Goal: Task Accomplishment & Management: Use online tool/utility

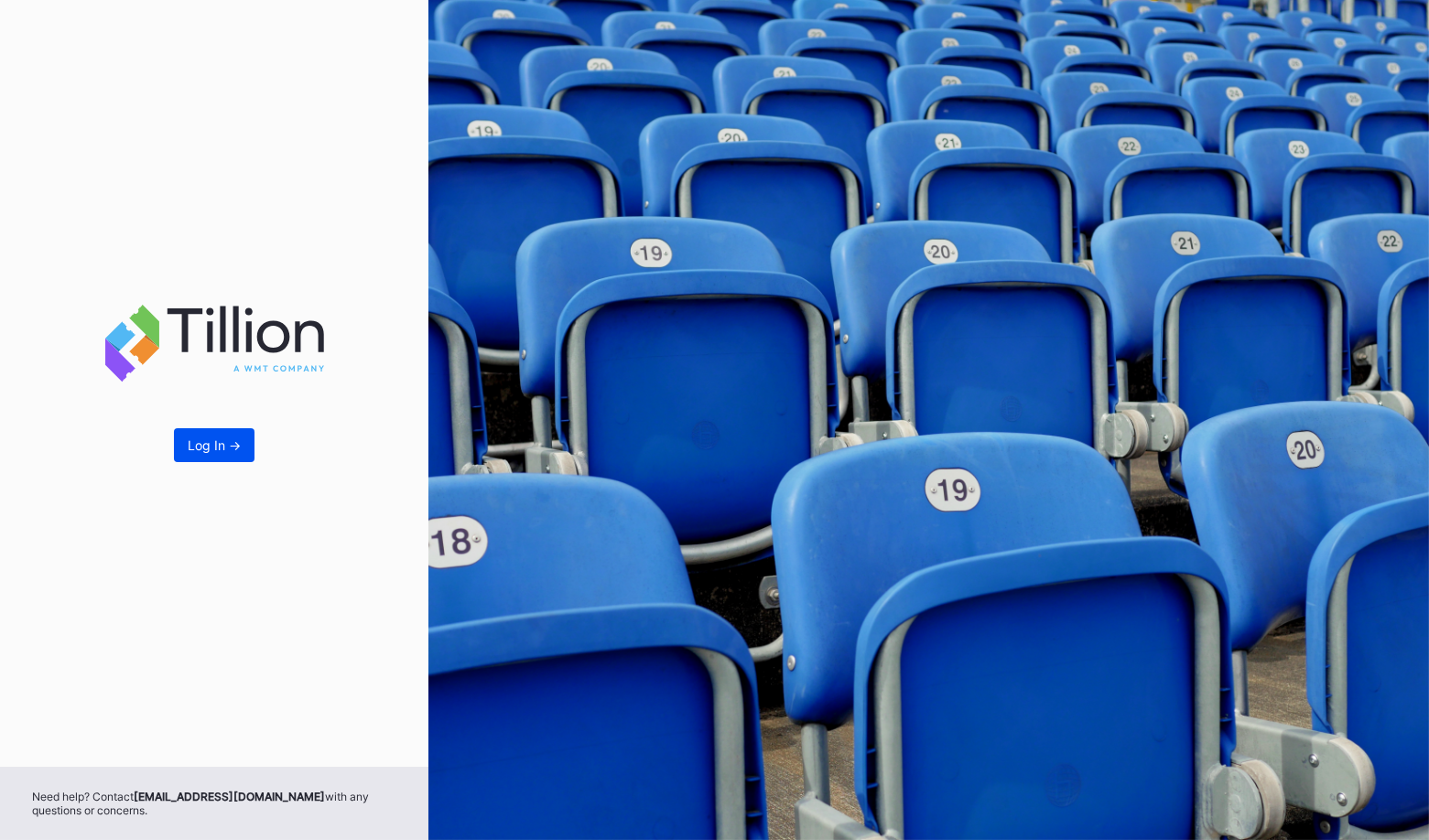
click at [203, 453] on button "Log In ->" at bounding box center [215, 445] width 81 height 34
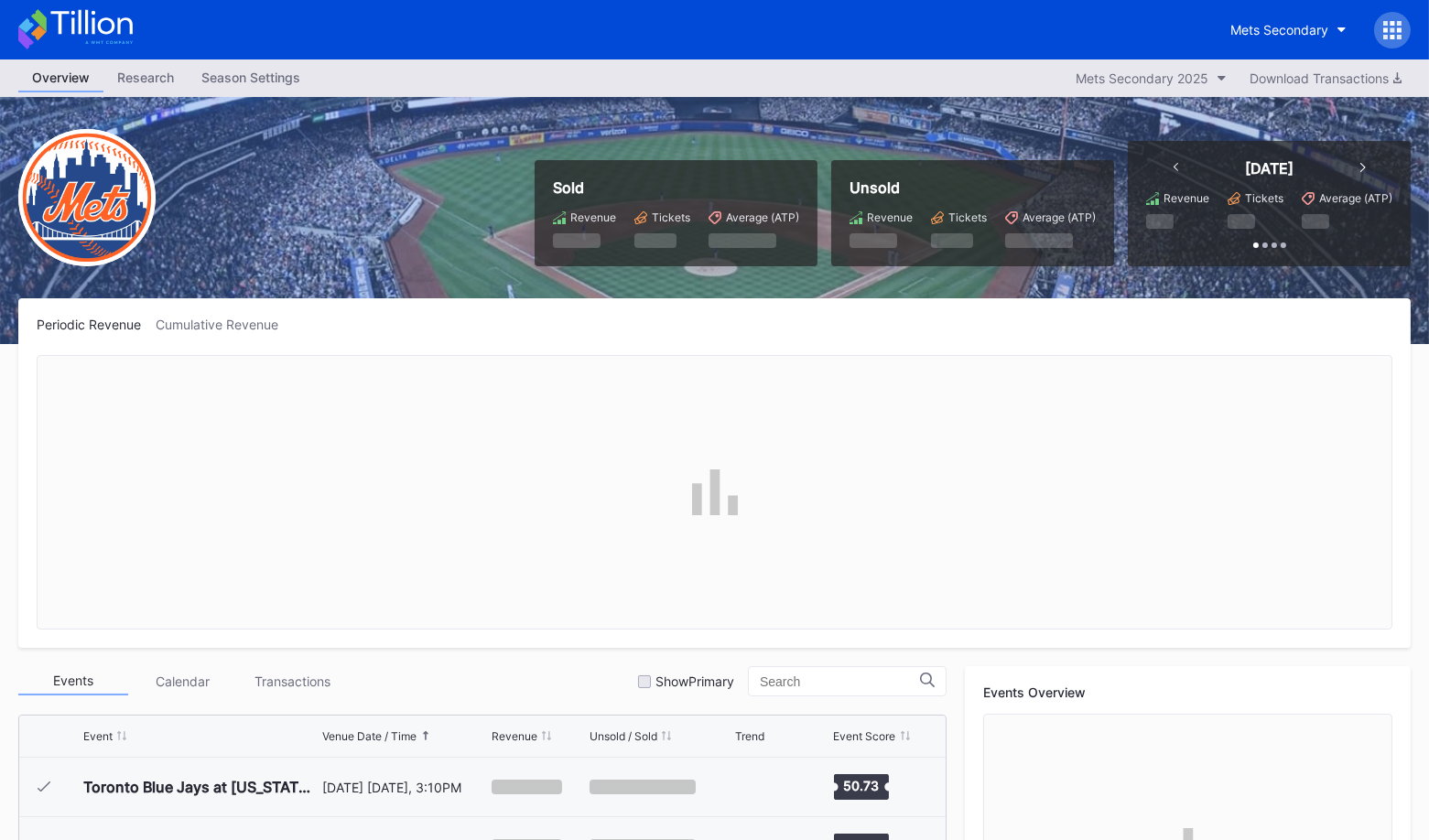
scroll to position [3808, 0]
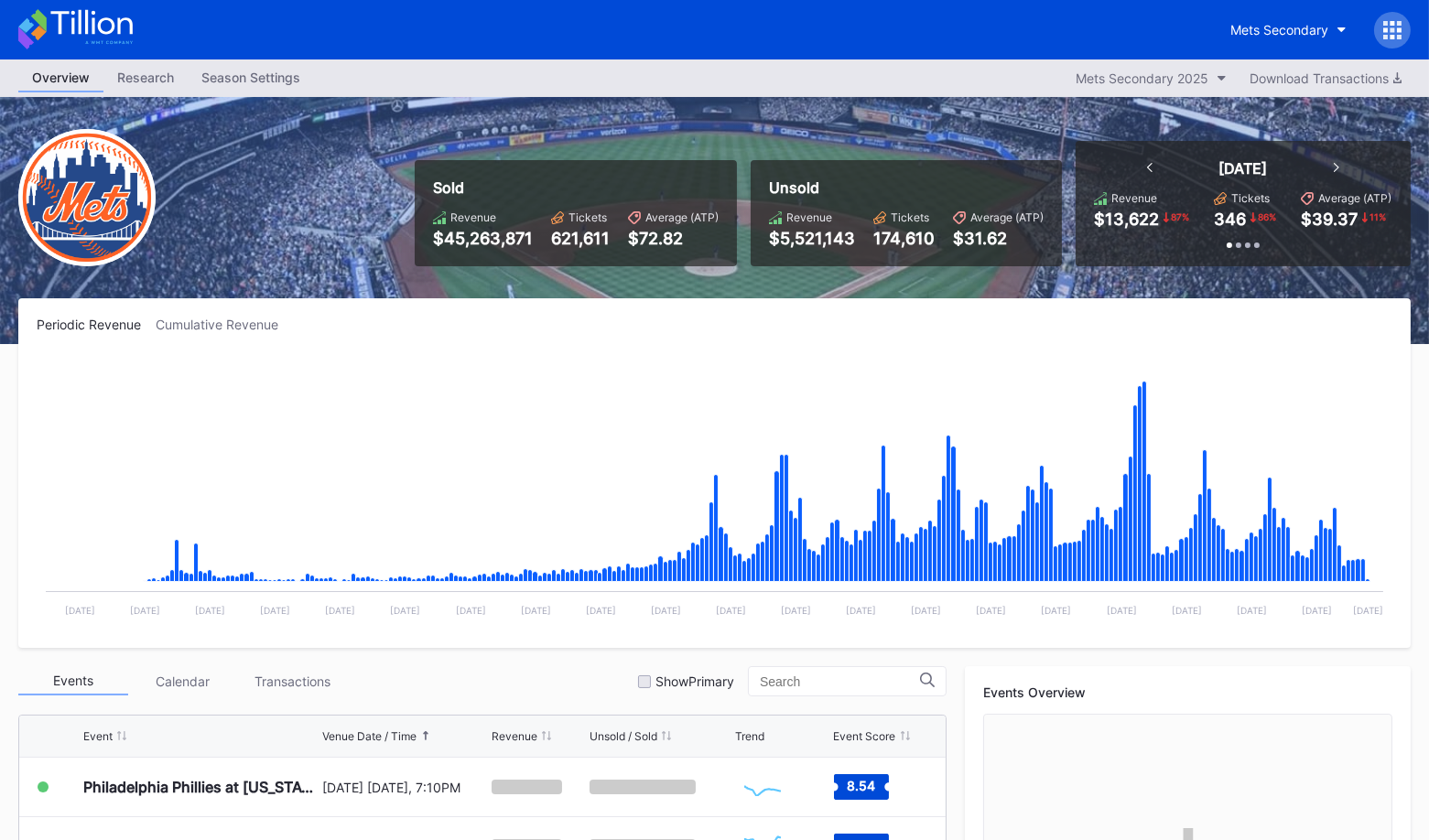
click at [1395, 37] on icon at bounding box center [1392, 30] width 19 height 19
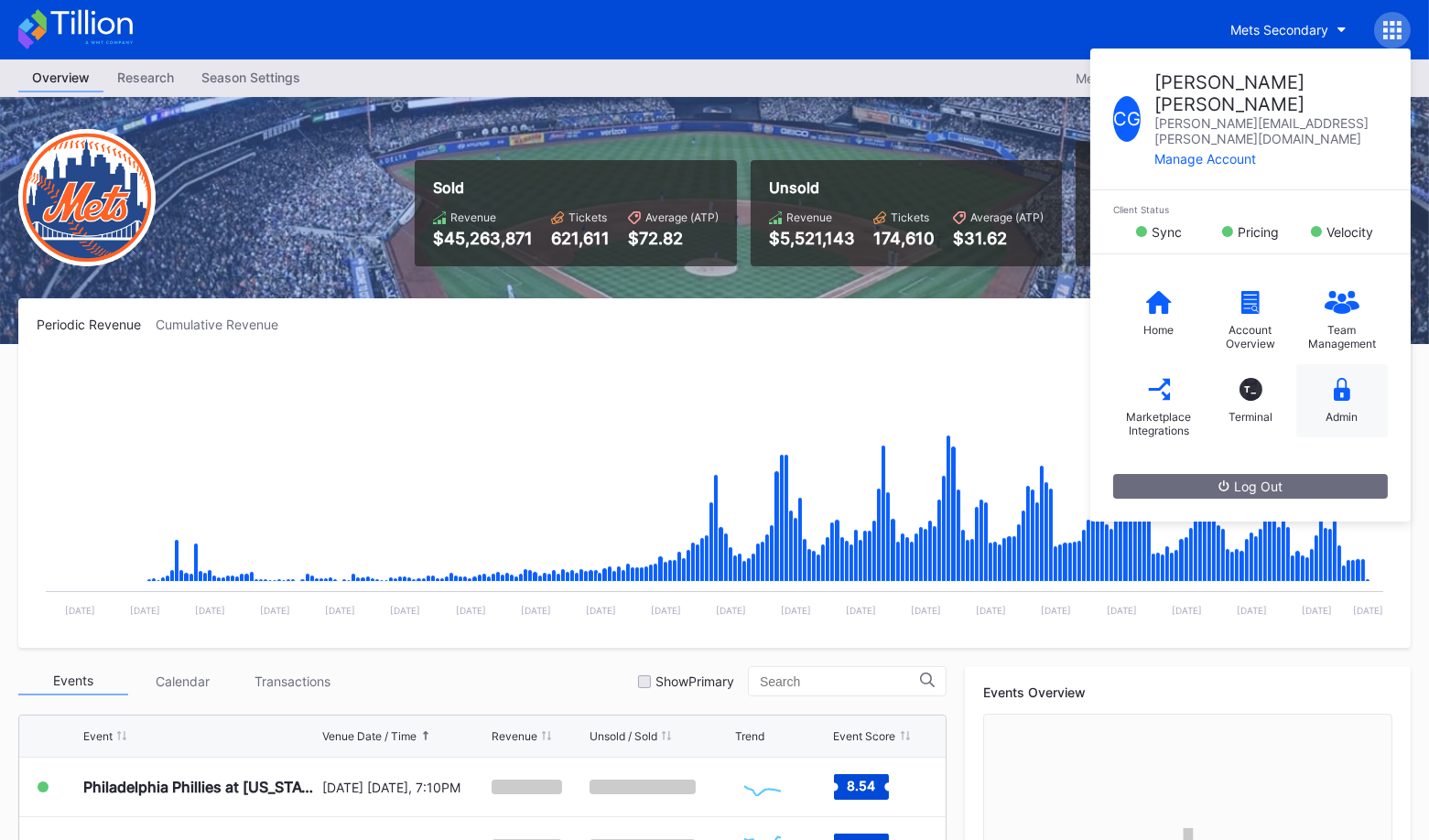
click at [1354, 410] on div "Admin" at bounding box center [1343, 416] width 32 height 14
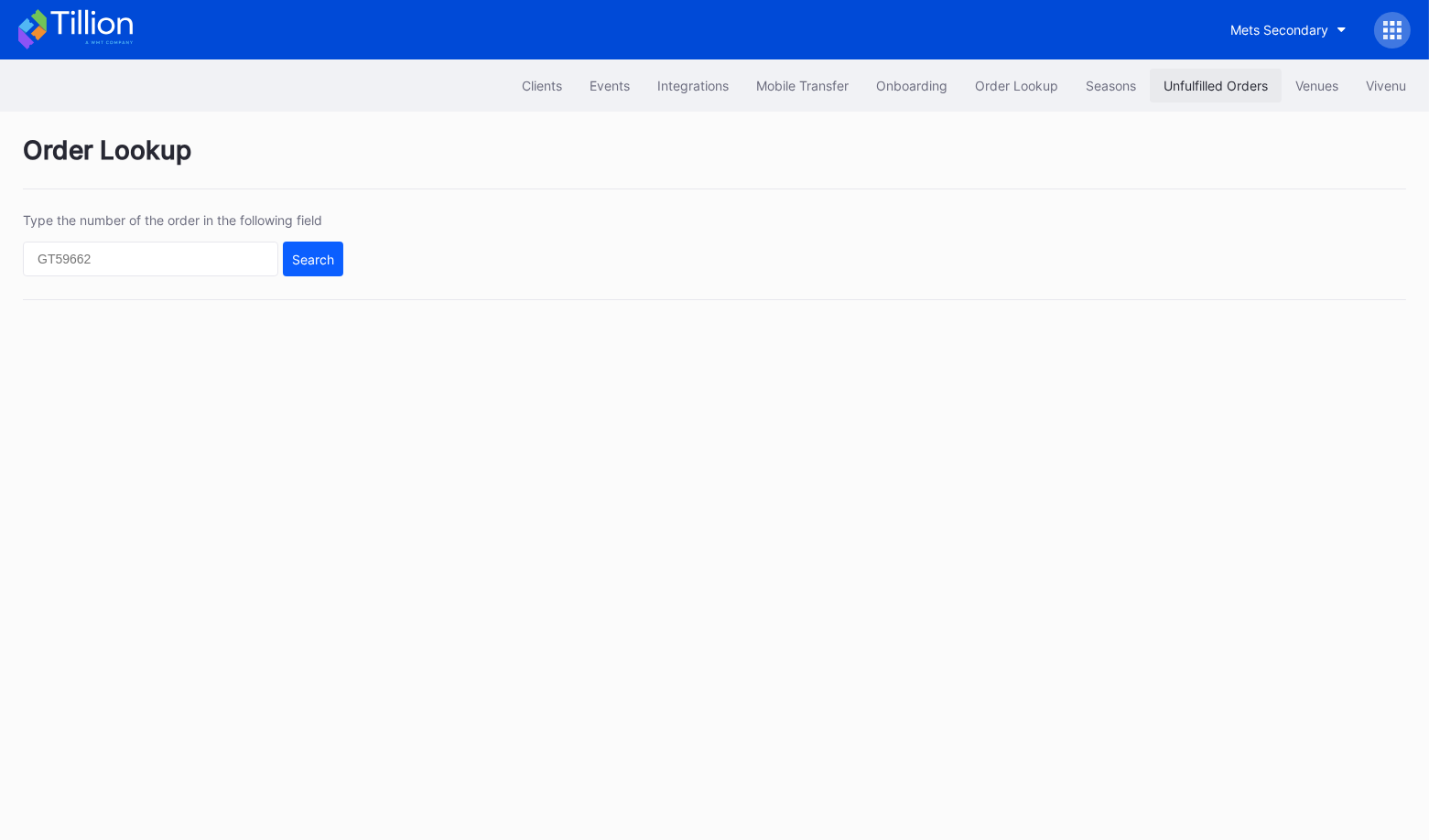
click at [1204, 83] on div "Unfulfilled Orders" at bounding box center [1215, 85] width 104 height 16
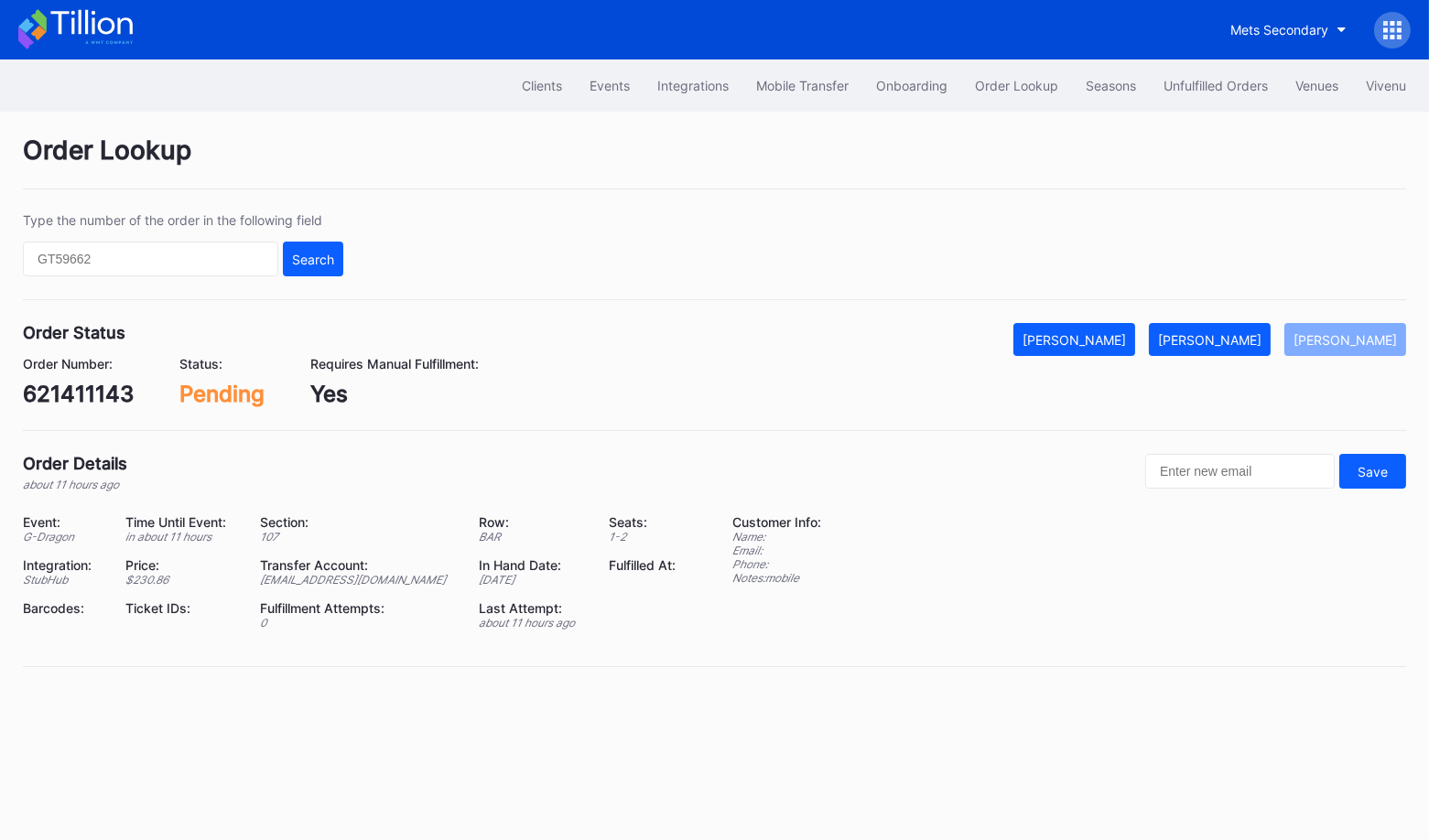
click at [108, 393] on div "621411143" at bounding box center [78, 394] width 111 height 26
copy div "621411143"
click at [1237, 332] on div "[PERSON_NAME]" at bounding box center [1210, 339] width 103 height 16
click at [105, 394] on div "75141694" at bounding box center [74, 394] width 103 height 26
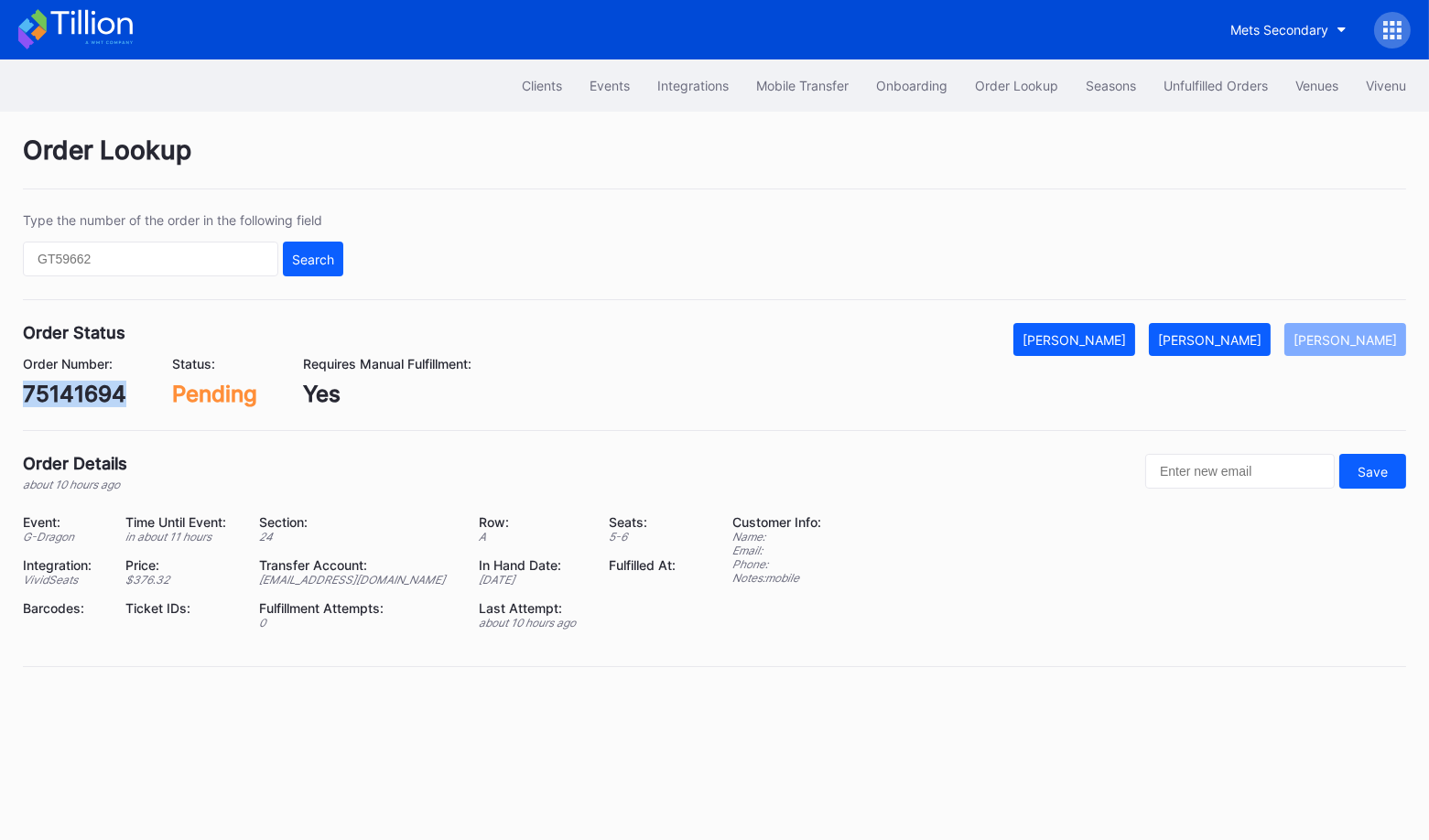
click at [105, 394] on div "75141694" at bounding box center [74, 394] width 103 height 26
copy div "75141694"
click at [1254, 333] on div "Mark Fulfilled" at bounding box center [1210, 339] width 103 height 16
click at [87, 396] on div "621440006" at bounding box center [84, 394] width 125 height 26
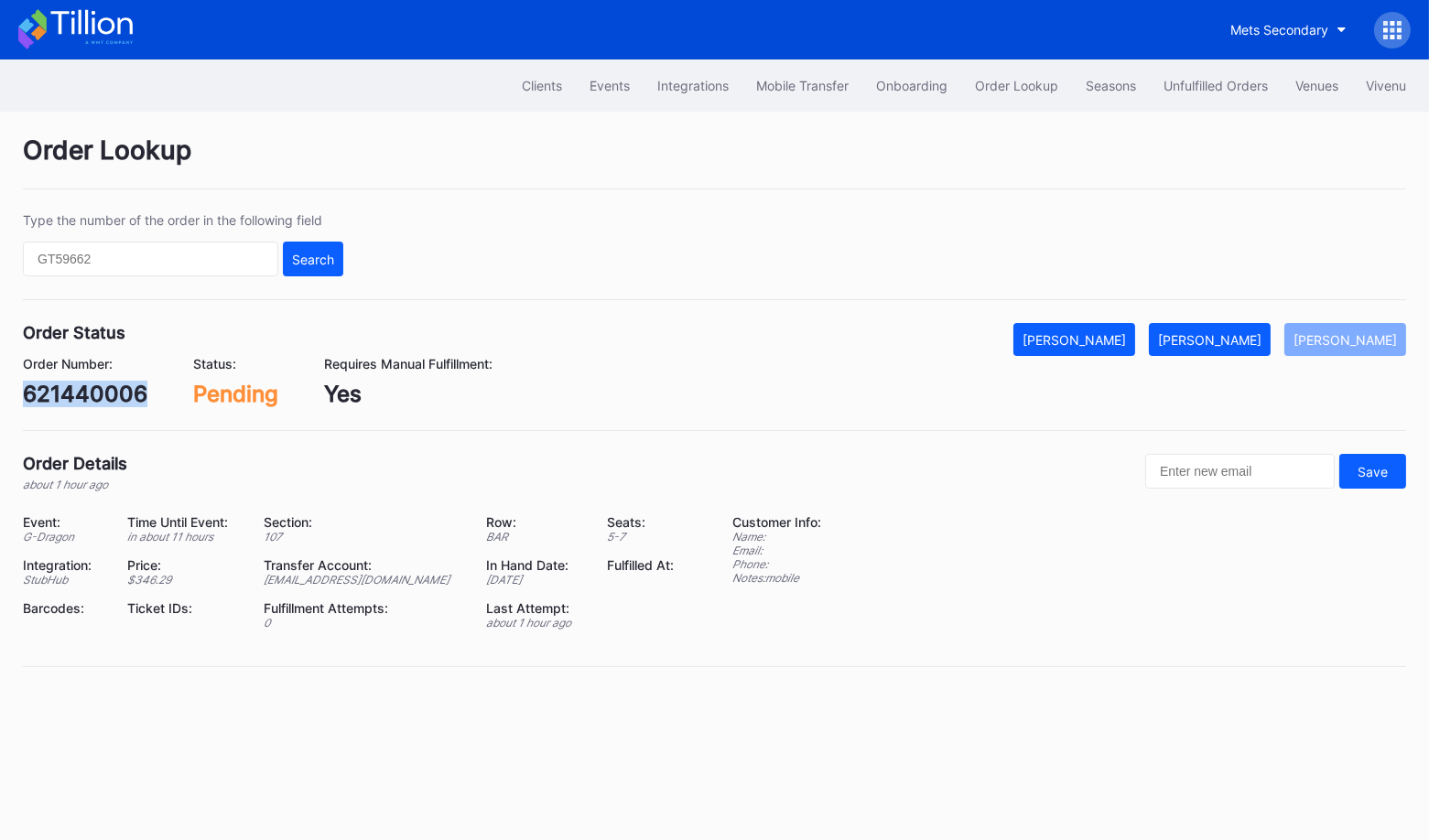
copy div "621440006"
click at [1226, 339] on div "[PERSON_NAME]" at bounding box center [1210, 339] width 103 height 16
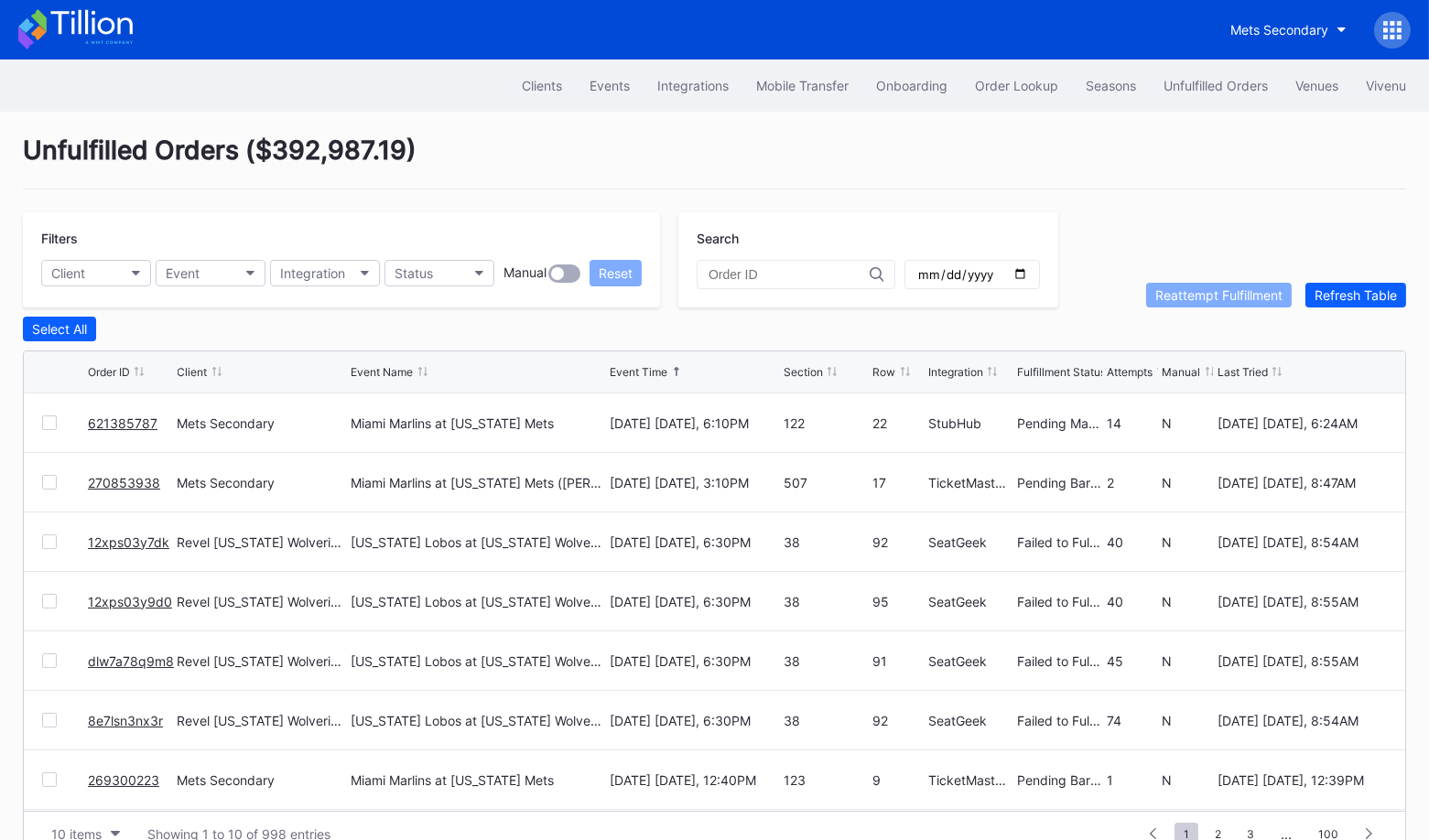
click at [128, 534] on link "12xps03y7dk" at bounding box center [128, 542] width 82 height 16
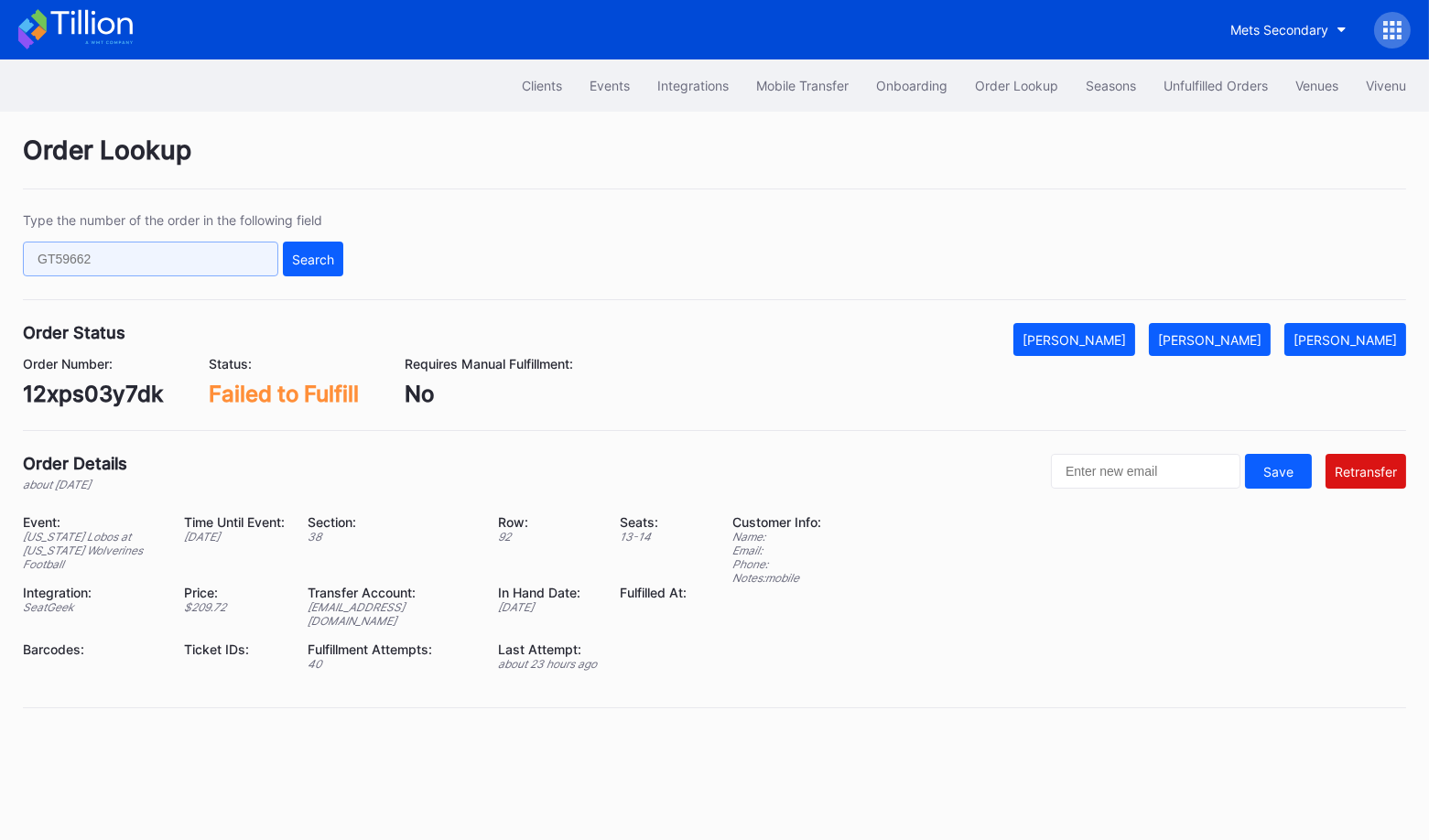
click at [239, 253] on input "text" at bounding box center [150, 259] width 255 height 35
click at [225, 247] on input "text" at bounding box center [150, 259] width 255 height 35
paste input "621309690"
type input "621309690"
click at [295, 255] on div "Search" at bounding box center [312, 260] width 42 height 16
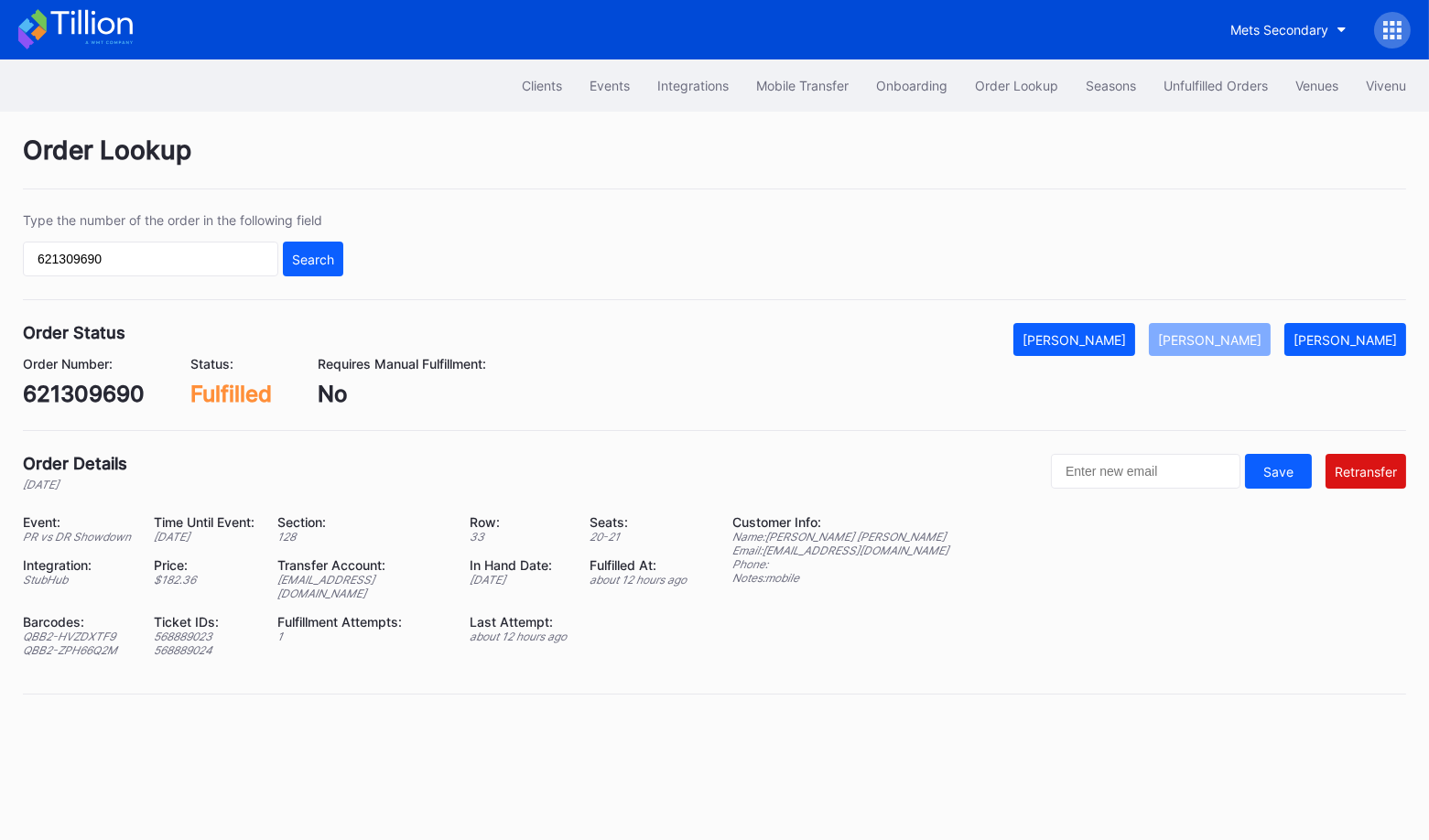
click at [356, 578] on div "ed-8158523@eventdynamic.com" at bounding box center [362, 586] width 170 height 27
copy div "ed-8158523@eventdynamic.com"
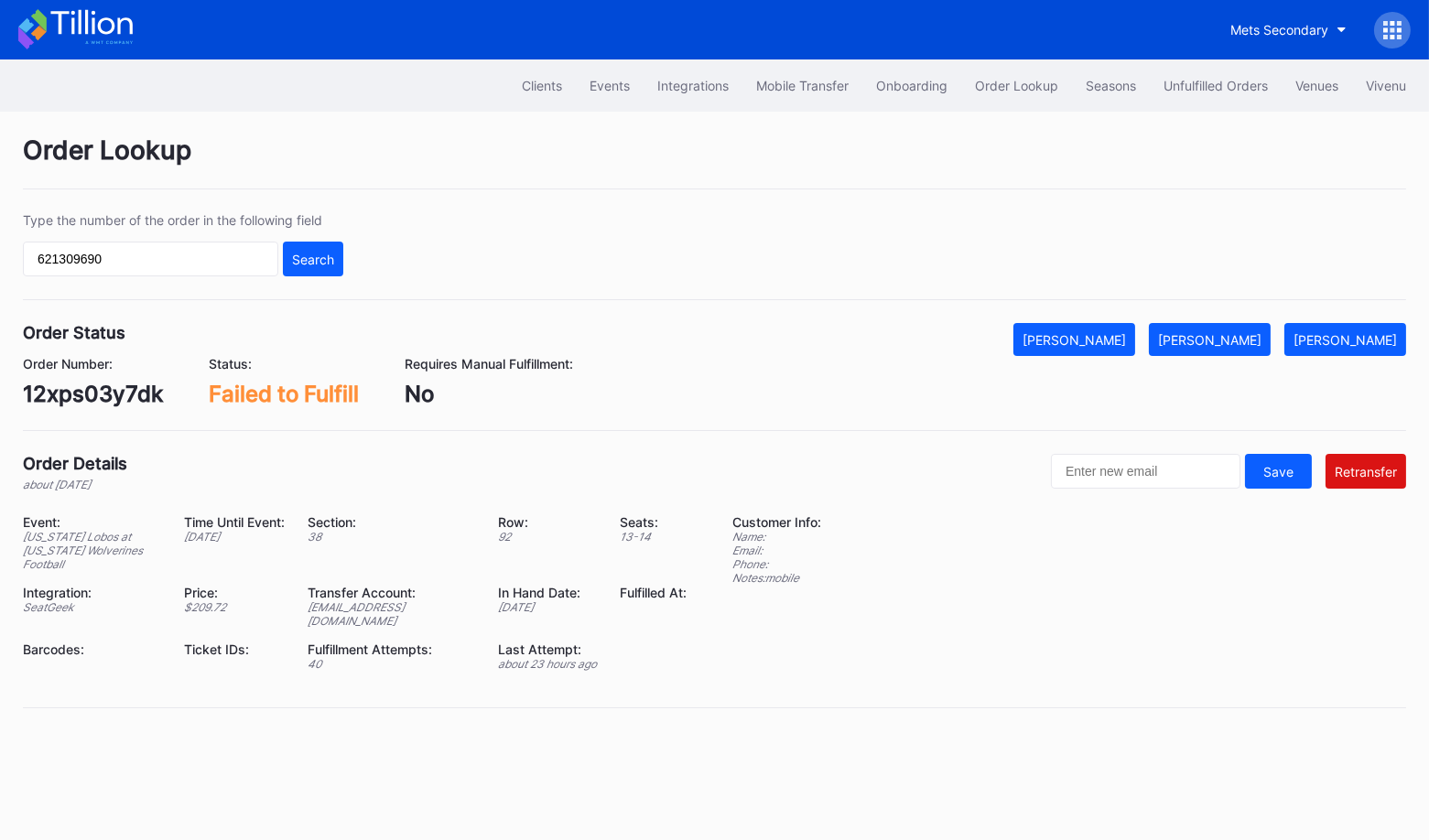
click at [707, 589] on div "Fulfilled At:" at bounding box center [665, 607] width 90 height 43
click at [77, 385] on div "12xps03y7dk" at bounding box center [92, 394] width 140 height 26
copy div "12xps03y7dk"
click at [549, 86] on div "Clients" at bounding box center [542, 85] width 40 height 16
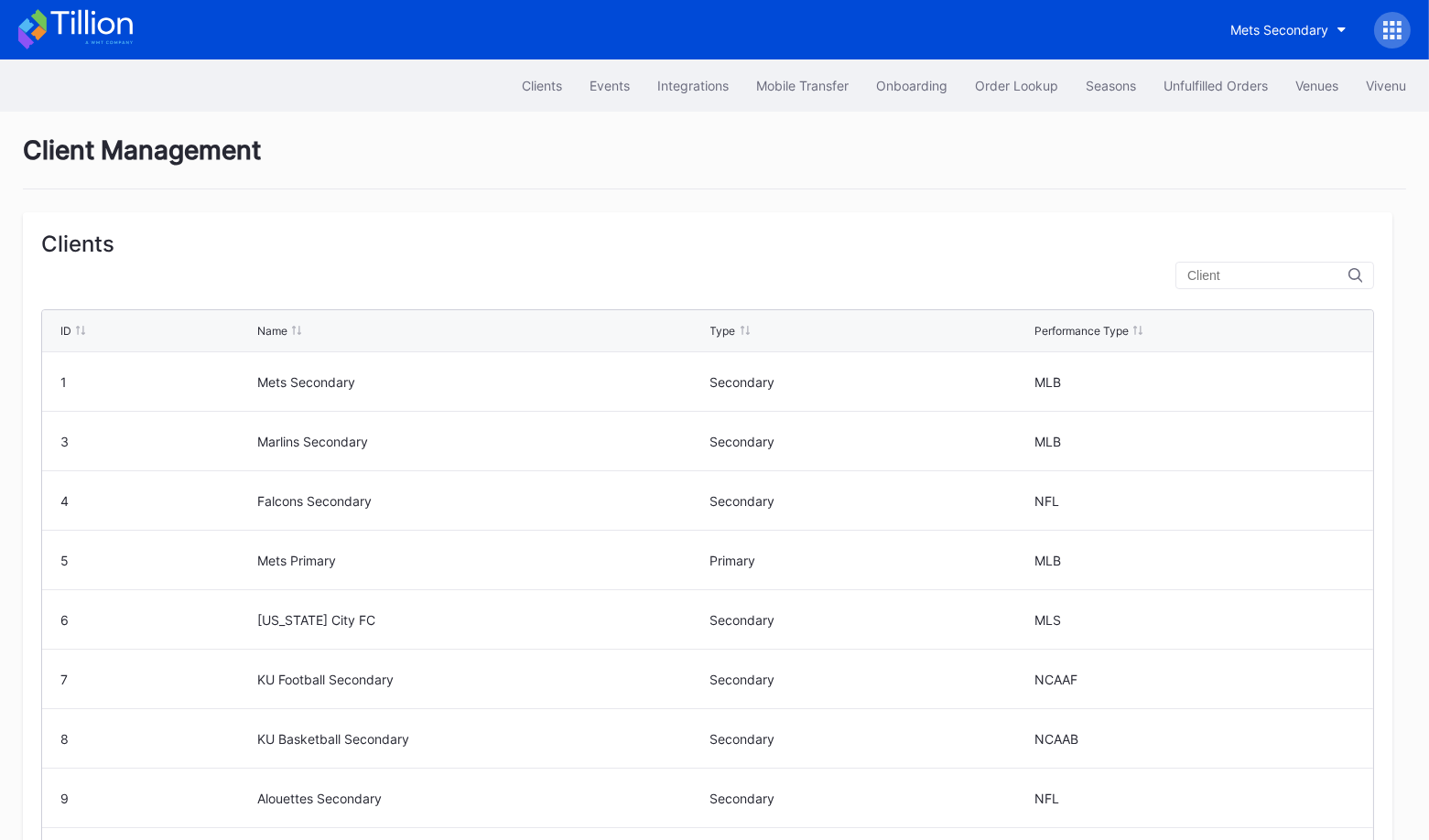
click at [1334, 272] on input "text" at bounding box center [1268, 276] width 161 height 15
type input "m"
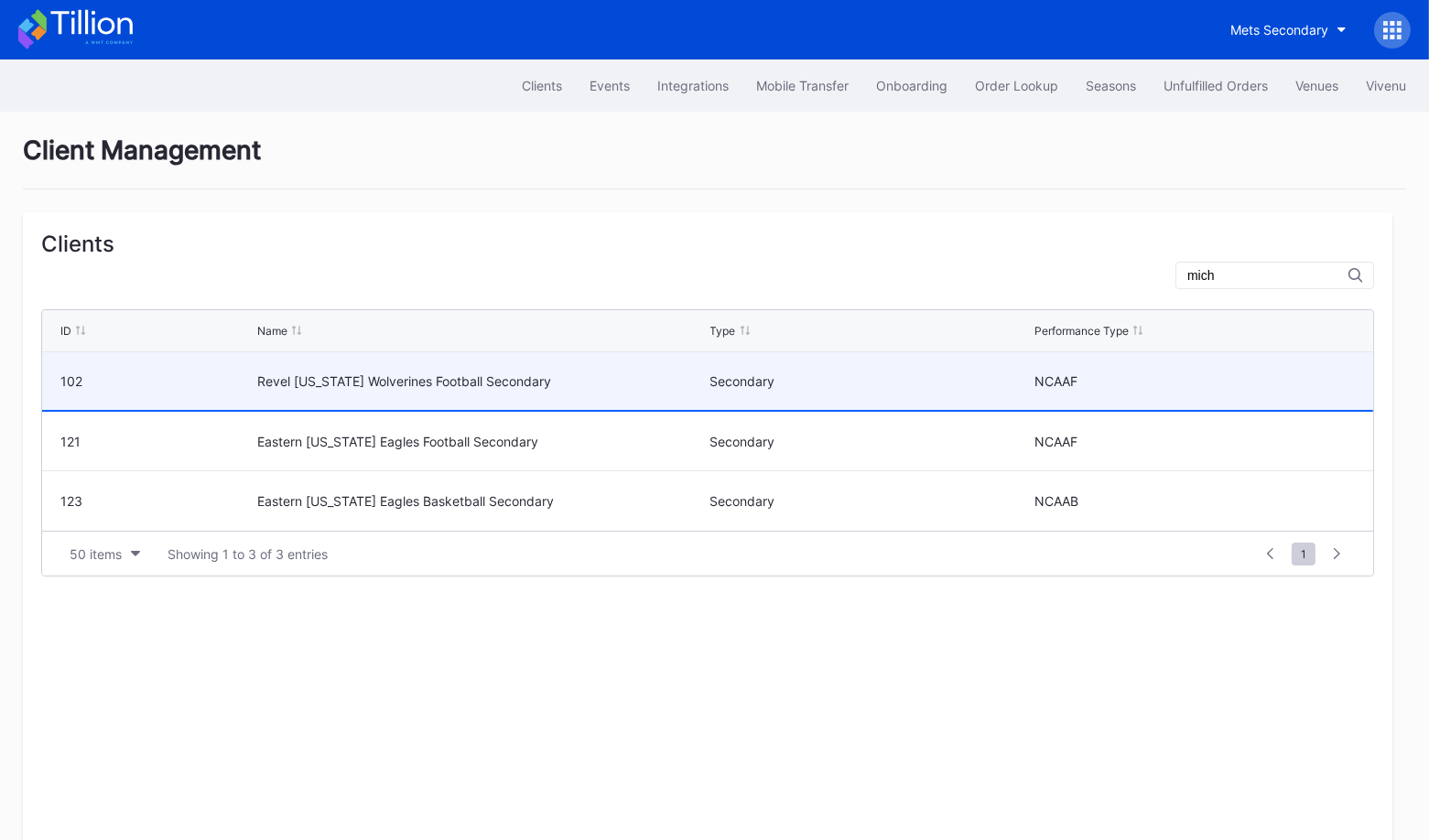
click at [583, 368] on div "Revel Michigan Wolverines Football Secondary" at bounding box center [481, 382] width 448 height 58
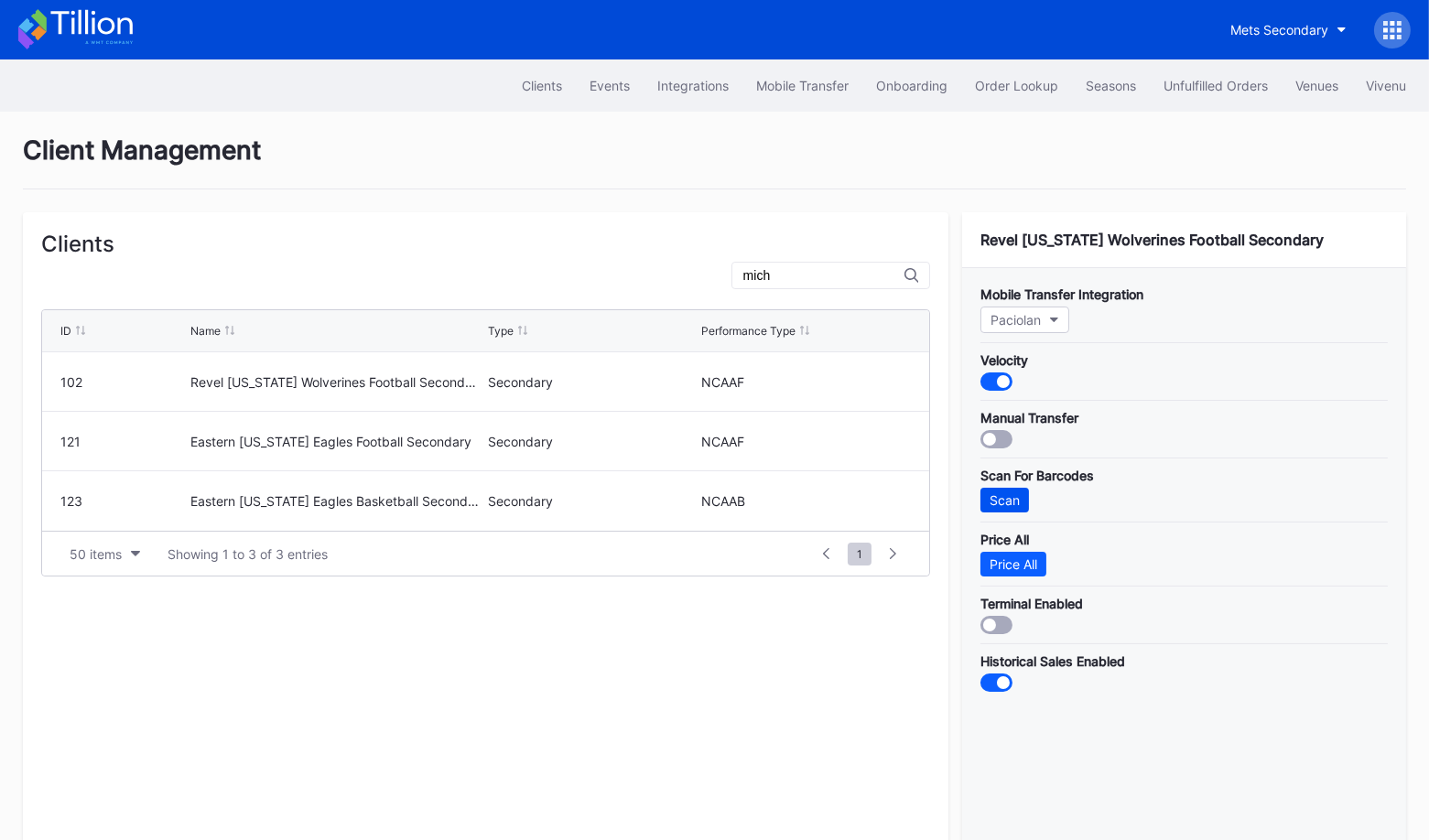
click at [1006, 494] on div "Scan" at bounding box center [1004, 500] width 30 height 16
click at [835, 276] on input "mich" at bounding box center [824, 276] width 161 height 15
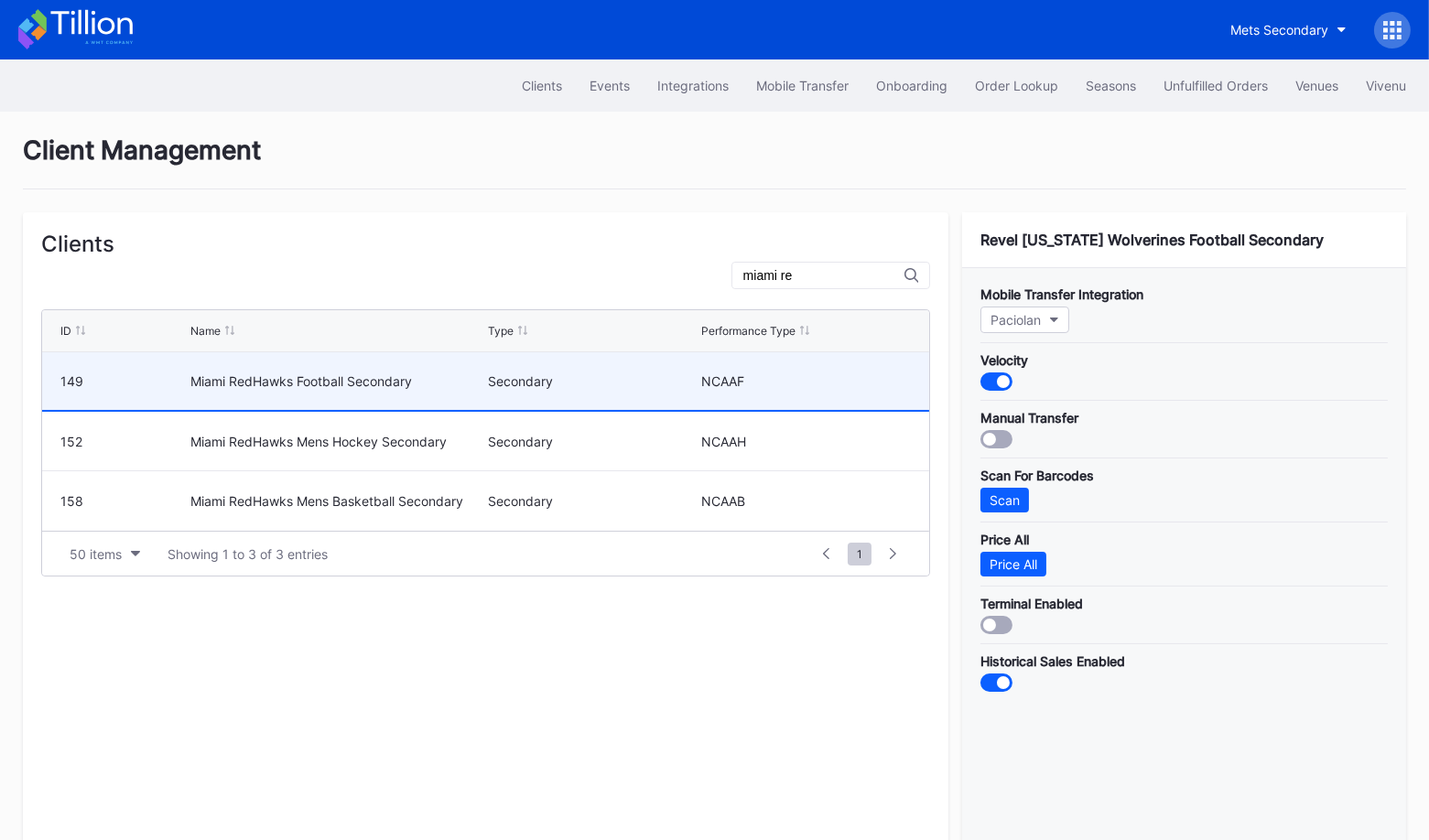
type input "miami re"
click at [491, 379] on div "Secondary" at bounding box center [592, 381] width 209 height 16
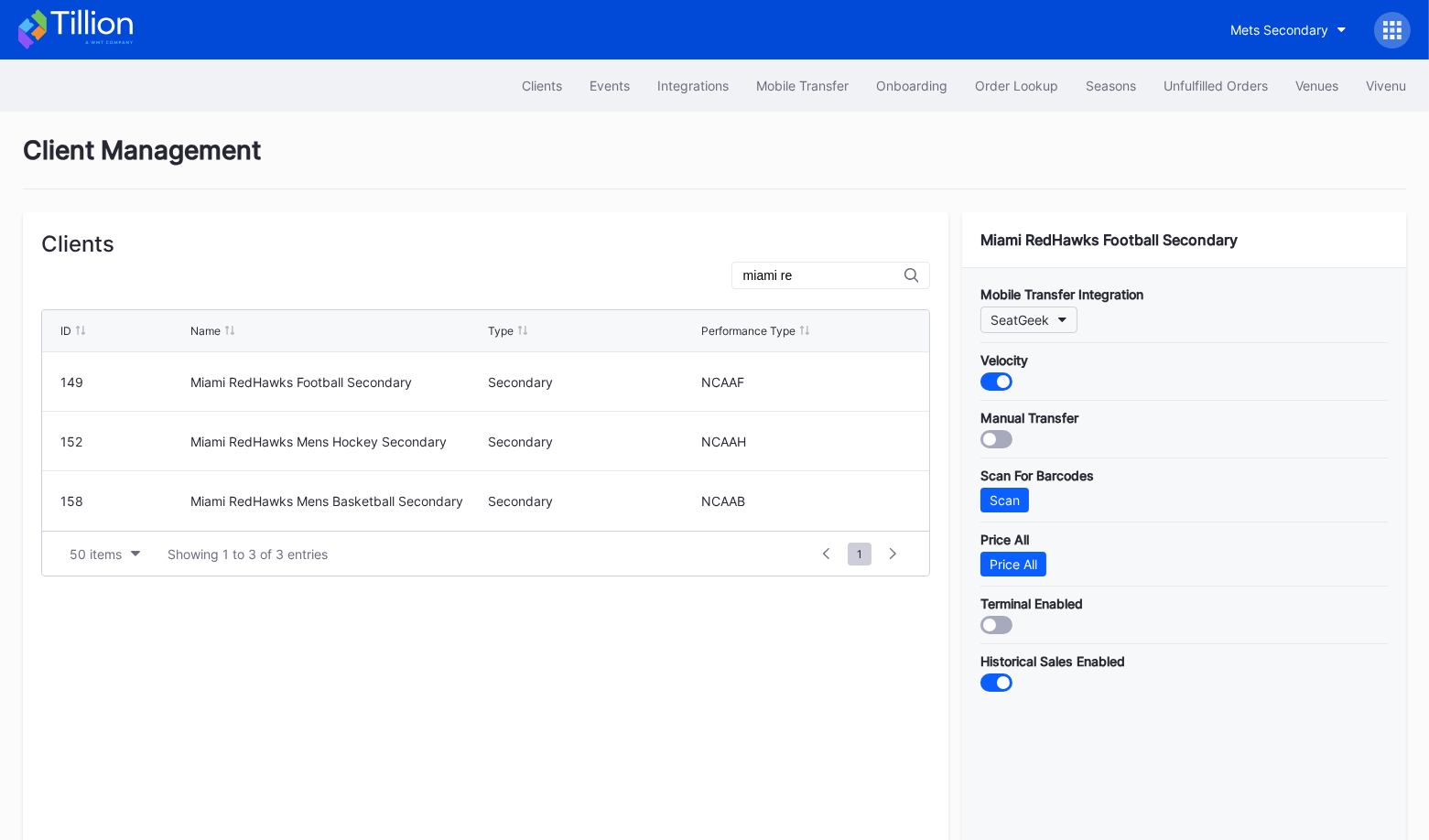
click at [1018, 312] on div "SeatGeek" at bounding box center [1019, 320] width 58 height 16
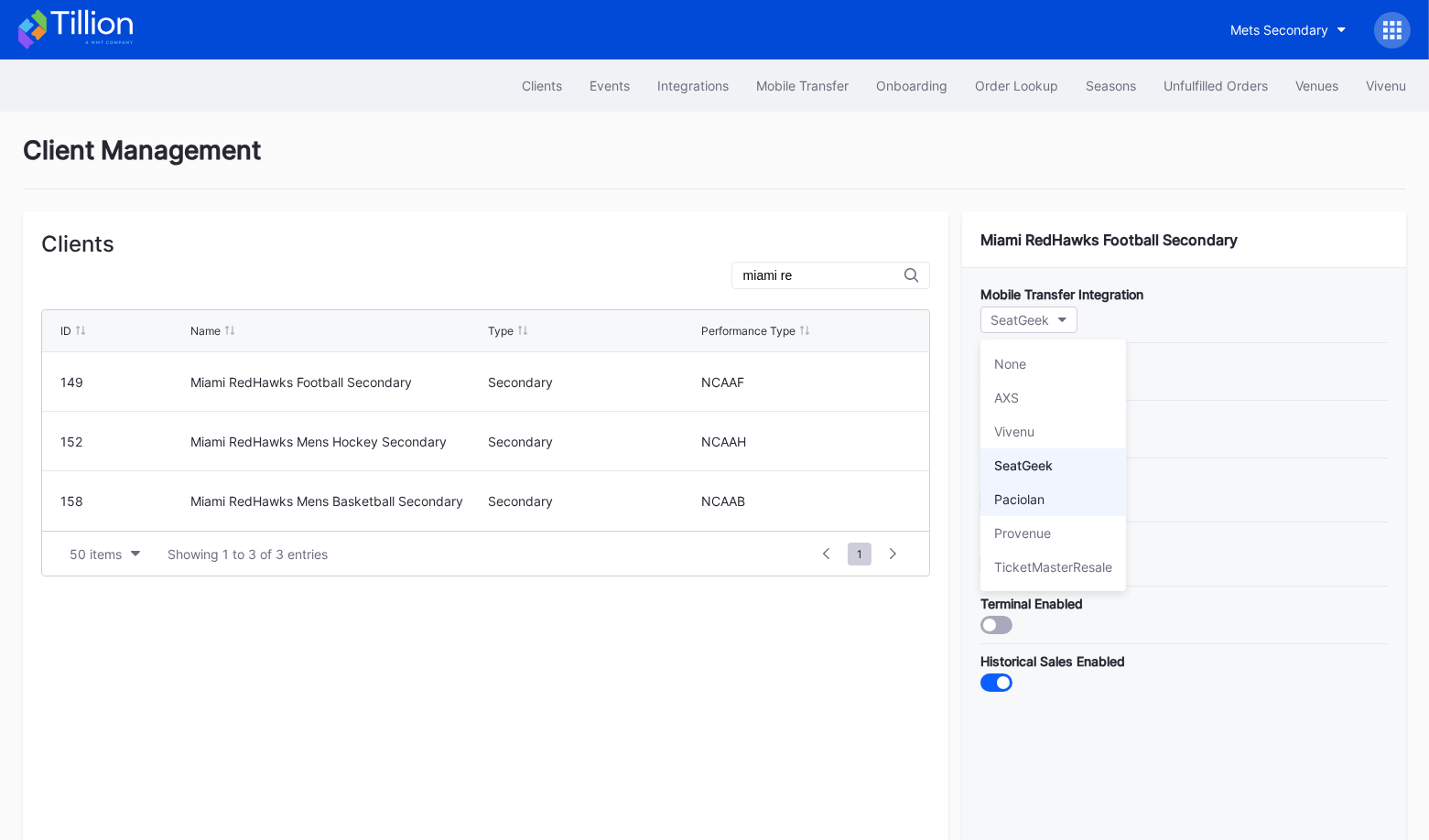
click at [1070, 504] on div "Paciolan" at bounding box center [1053, 500] width 145 height 34
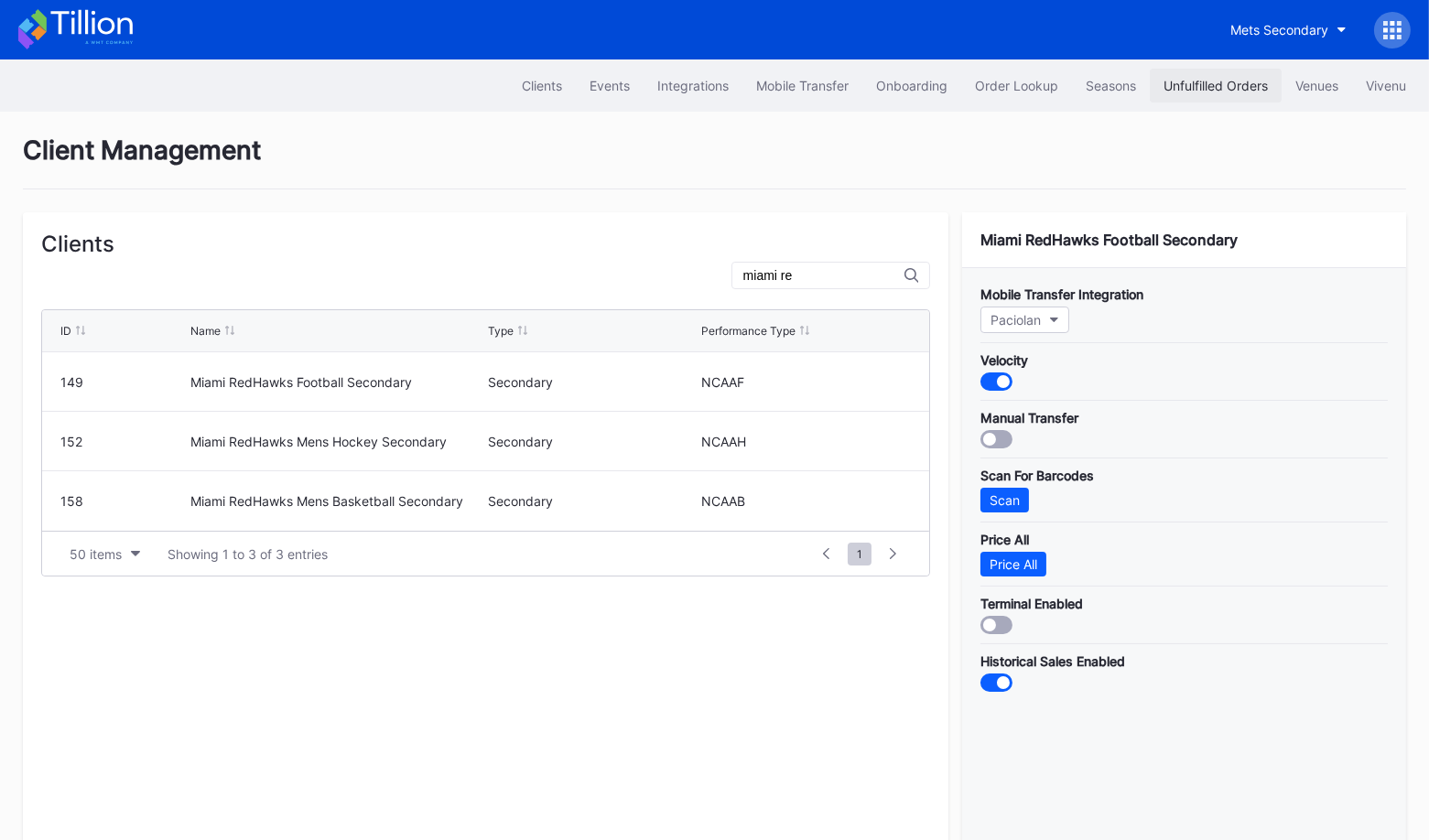
click at [1214, 86] on div "Unfulfilled Orders" at bounding box center [1215, 85] width 104 height 16
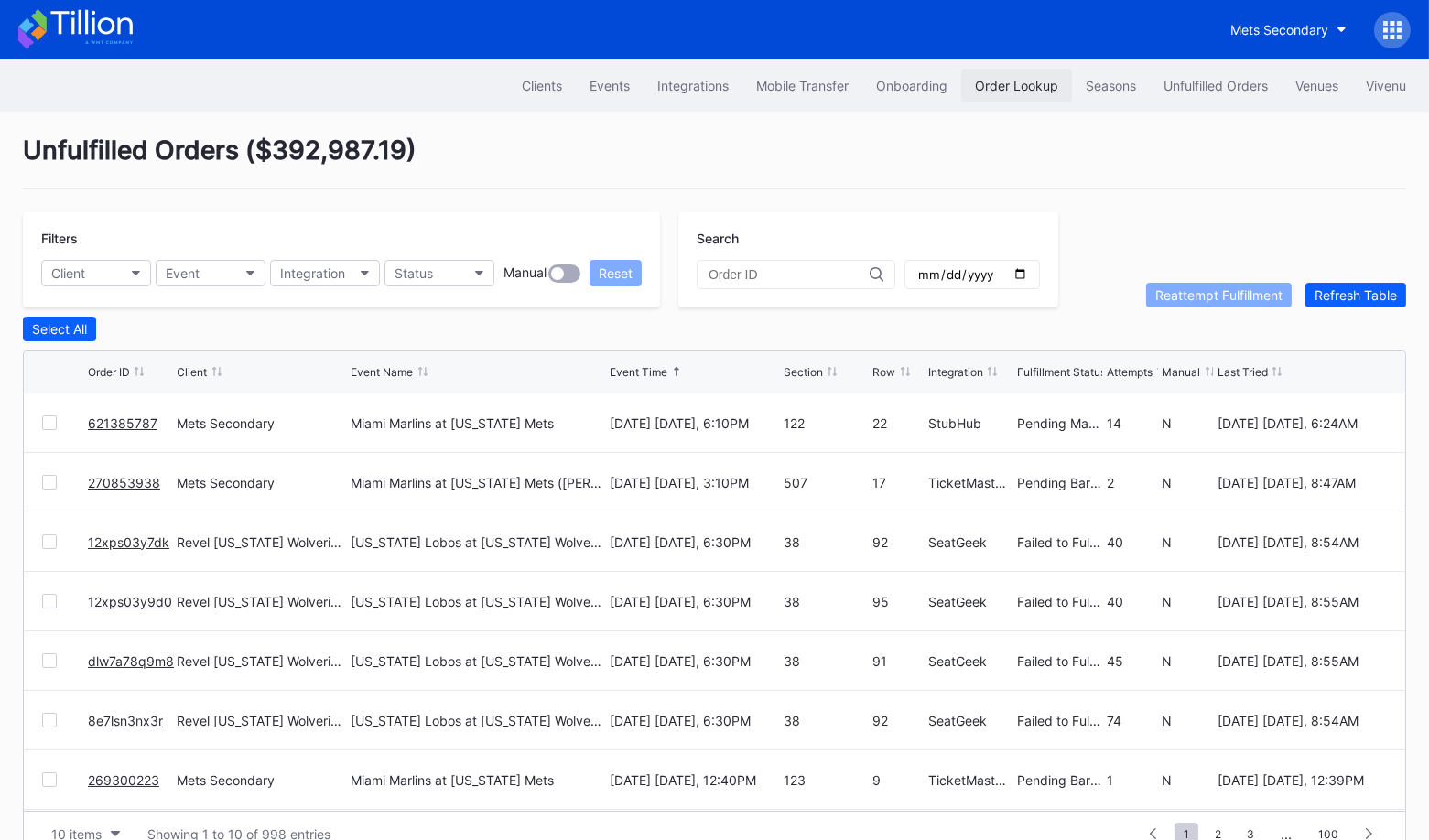
click at [1030, 86] on div "Order Lookup" at bounding box center [1016, 85] width 83 height 16
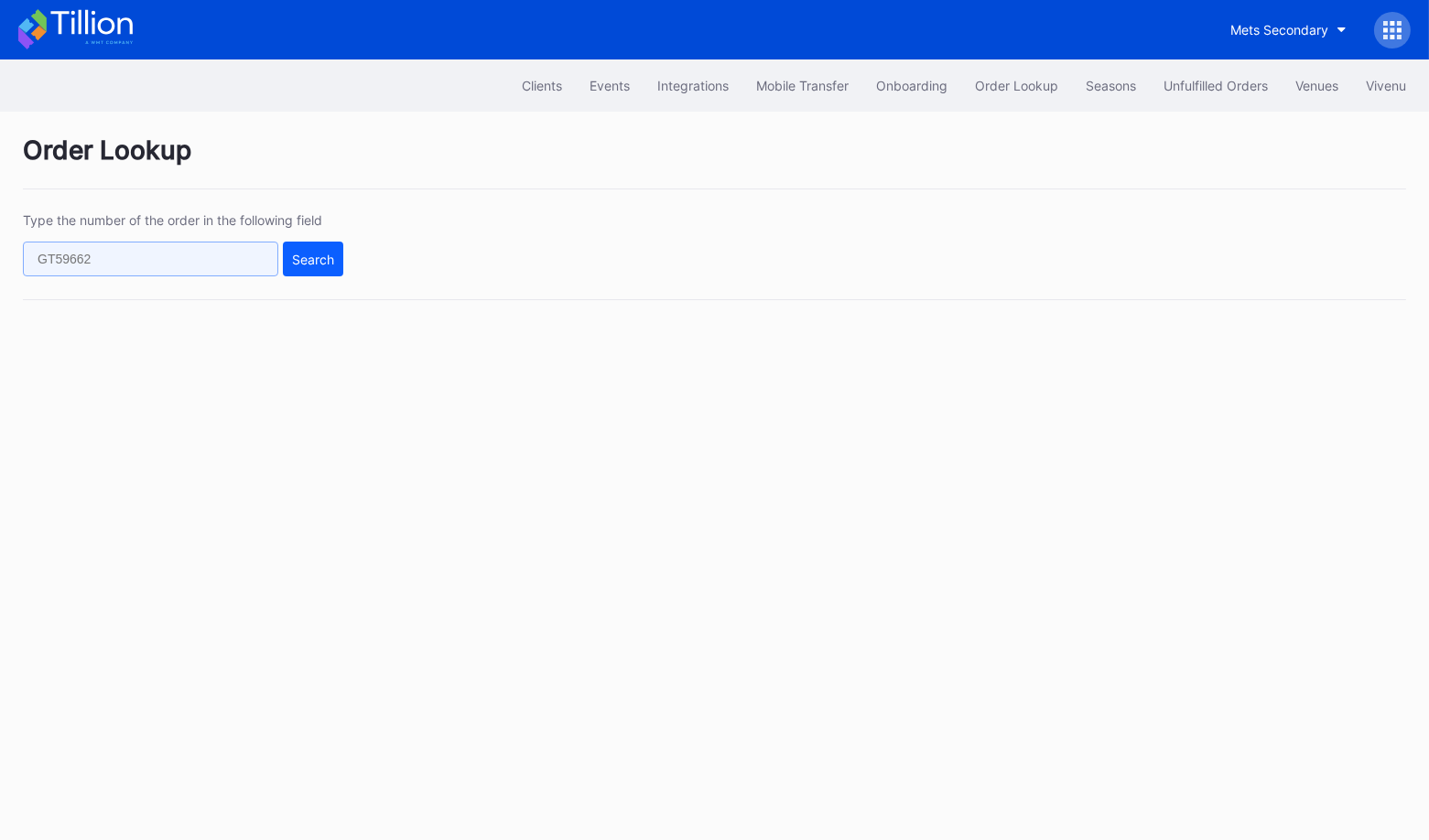
click at [228, 245] on input "text" at bounding box center [150, 259] width 255 height 35
paste input "5pkocqpdm3w"
type input "5pkocqpdm3w"
click at [310, 248] on button "Search" at bounding box center [313, 259] width 60 height 35
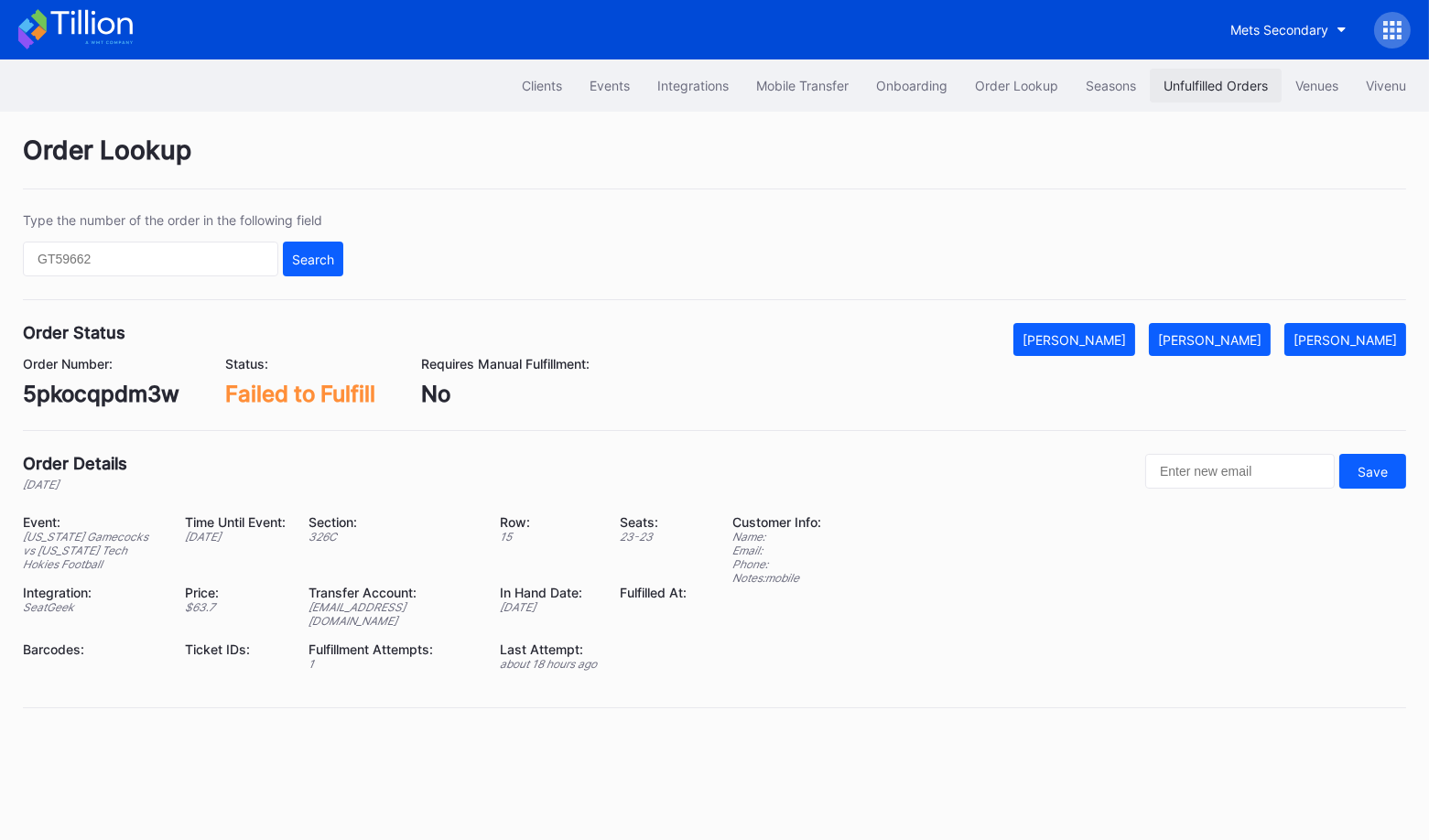
click at [1170, 77] on button "Unfulfilled Orders" at bounding box center [1215, 85] width 132 height 34
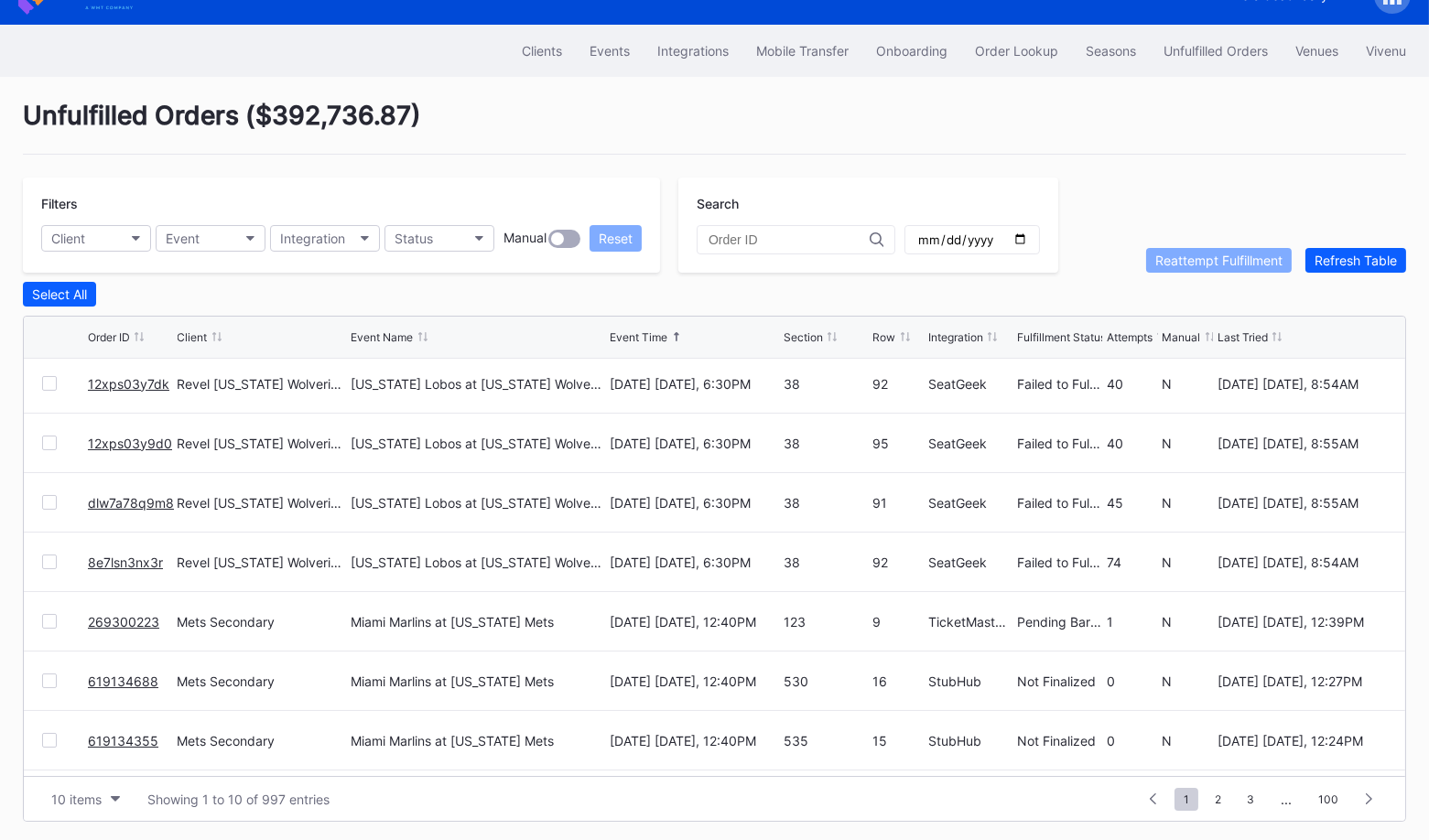
scroll to position [176, 0]
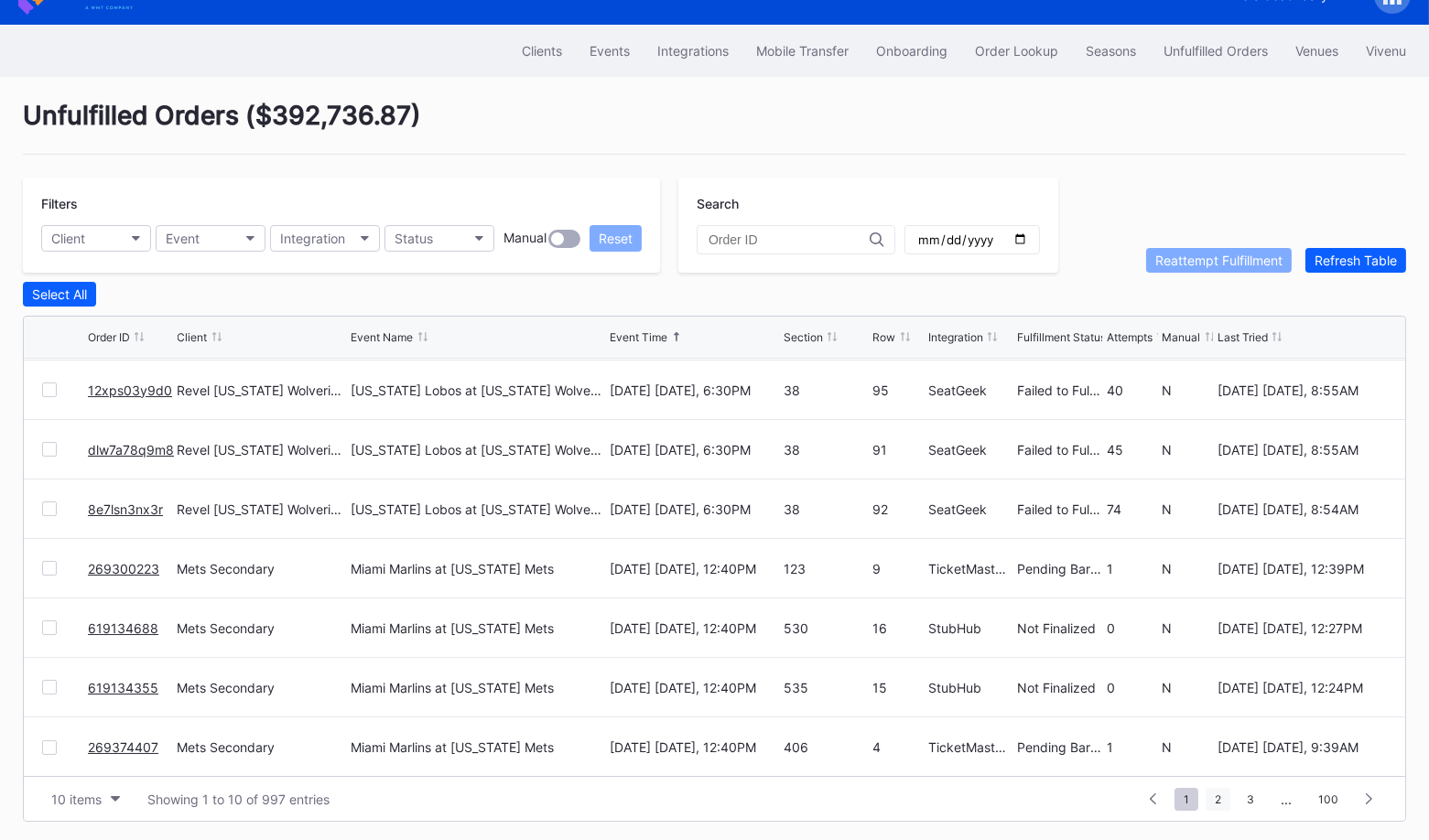
click at [1223, 793] on span "2" at bounding box center [1218, 800] width 24 height 22
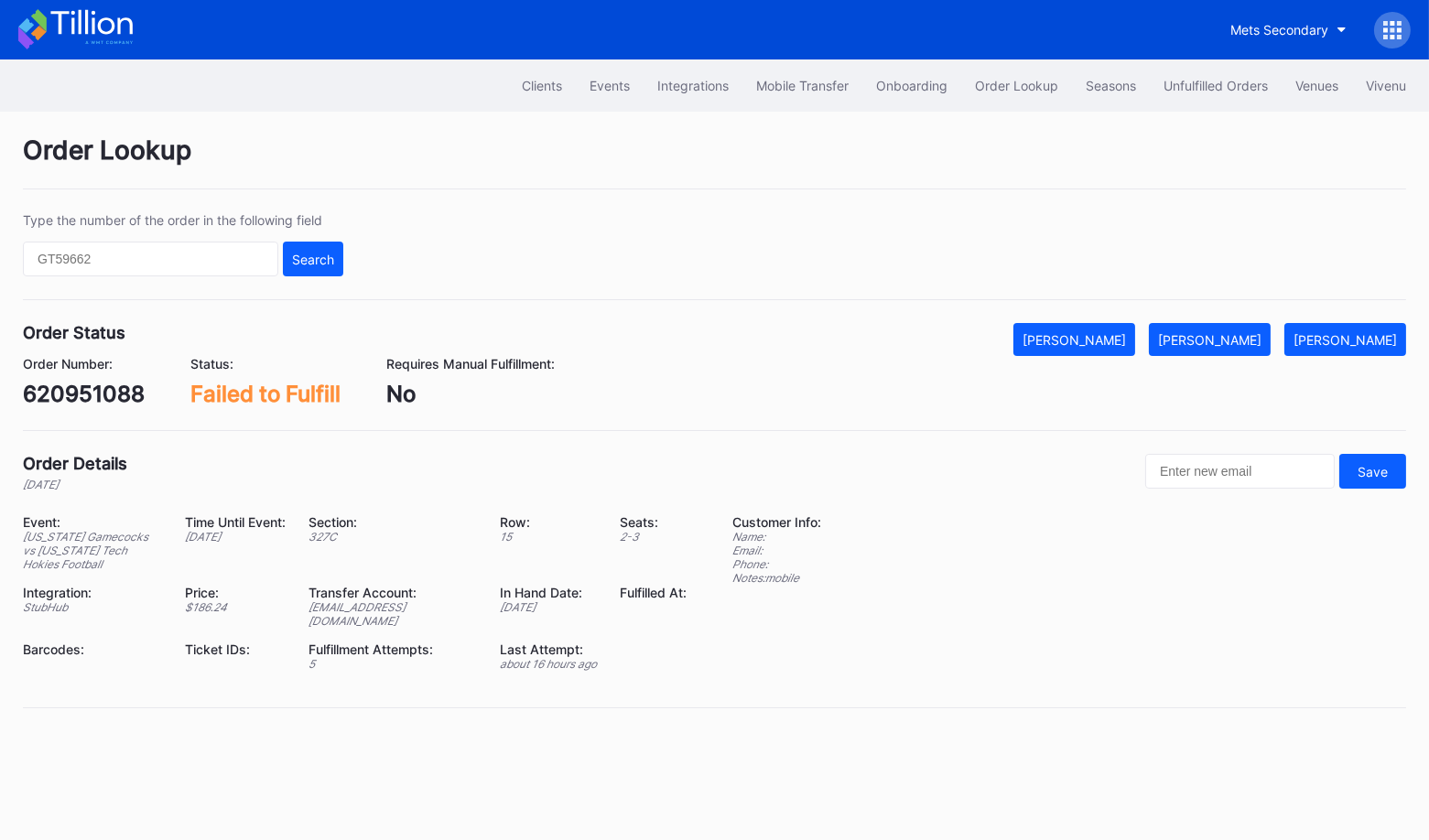
click at [92, 388] on div "620951088" at bounding box center [83, 394] width 122 height 26
copy div "620951088"
